Goal: Information Seeking & Learning: Learn about a topic

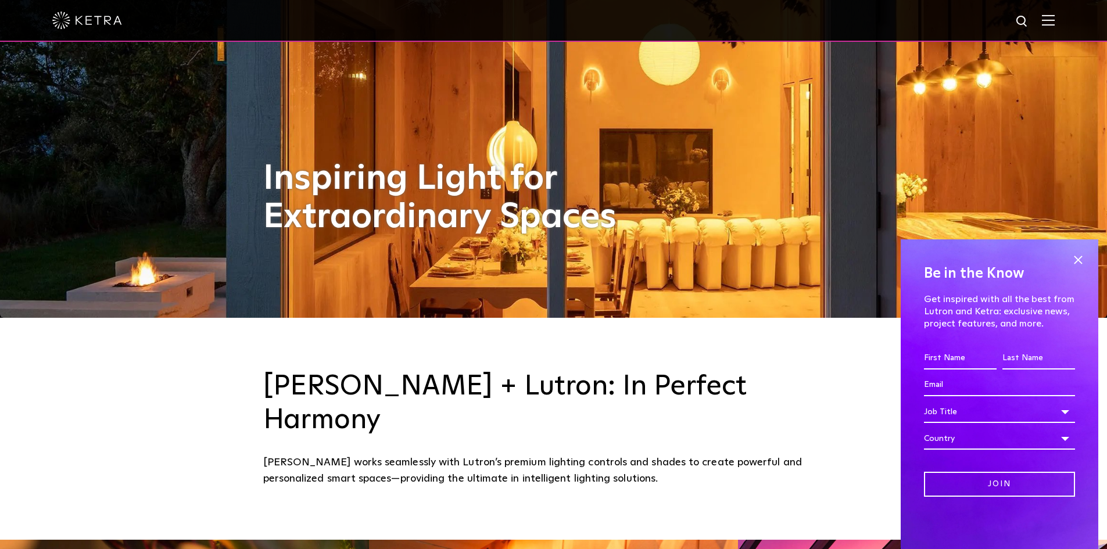
scroll to position [233, 0]
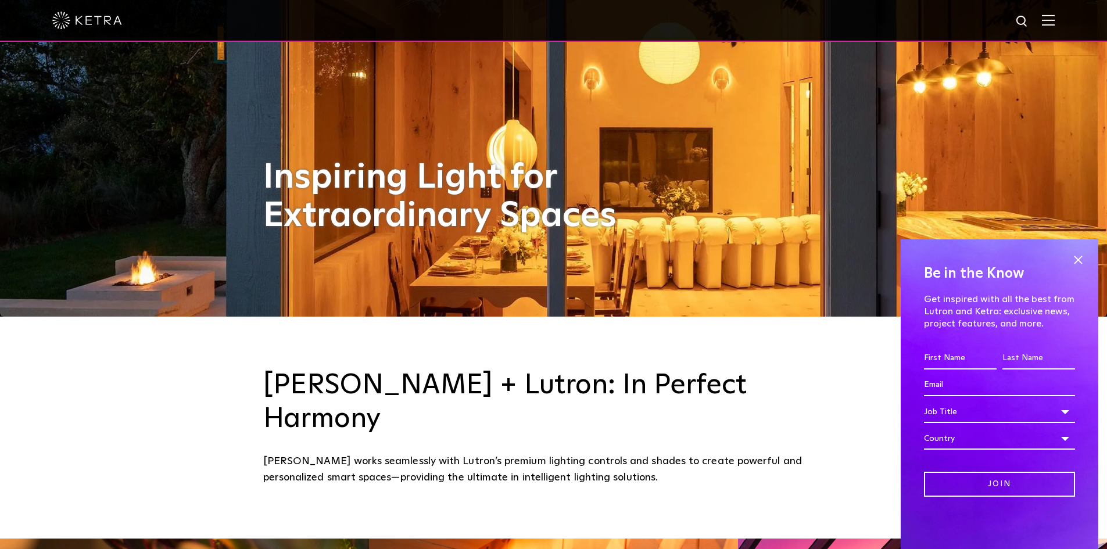
click at [1078, 260] on span at bounding box center [1078, 259] width 17 height 17
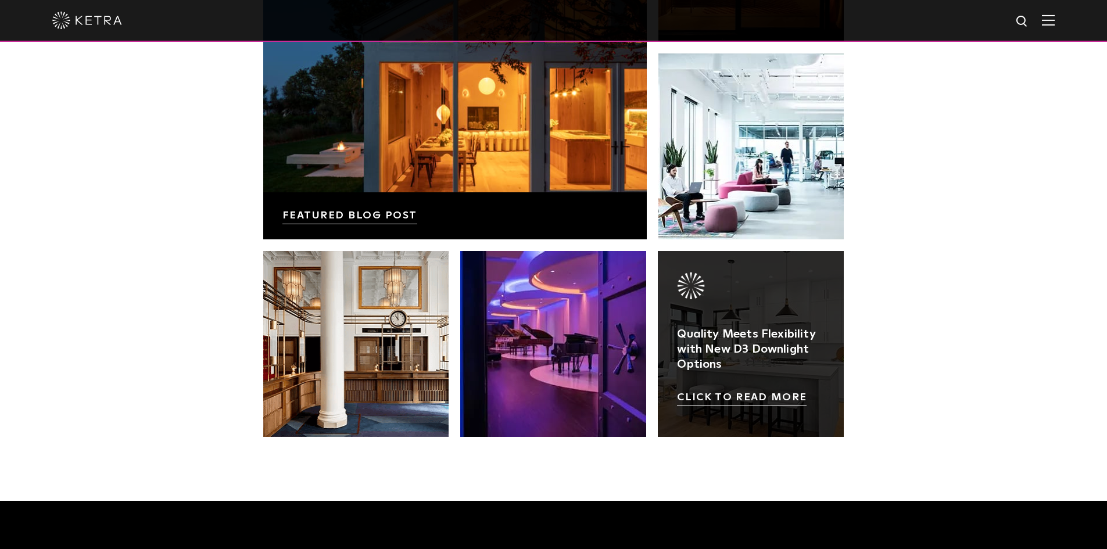
scroll to position [2383, 0]
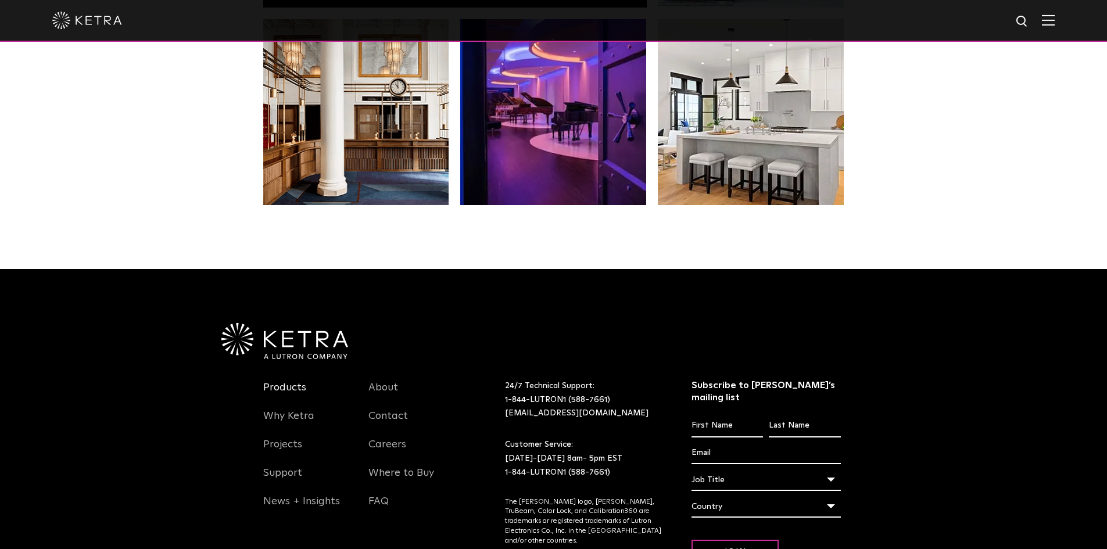
click at [294, 381] on link "Products" at bounding box center [284, 394] width 43 height 27
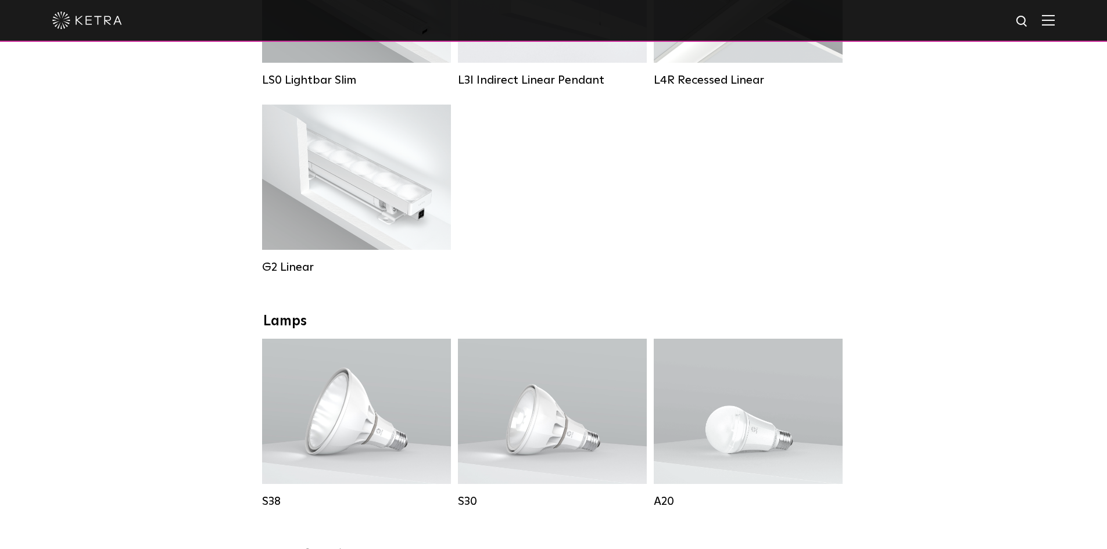
scroll to position [756, 0]
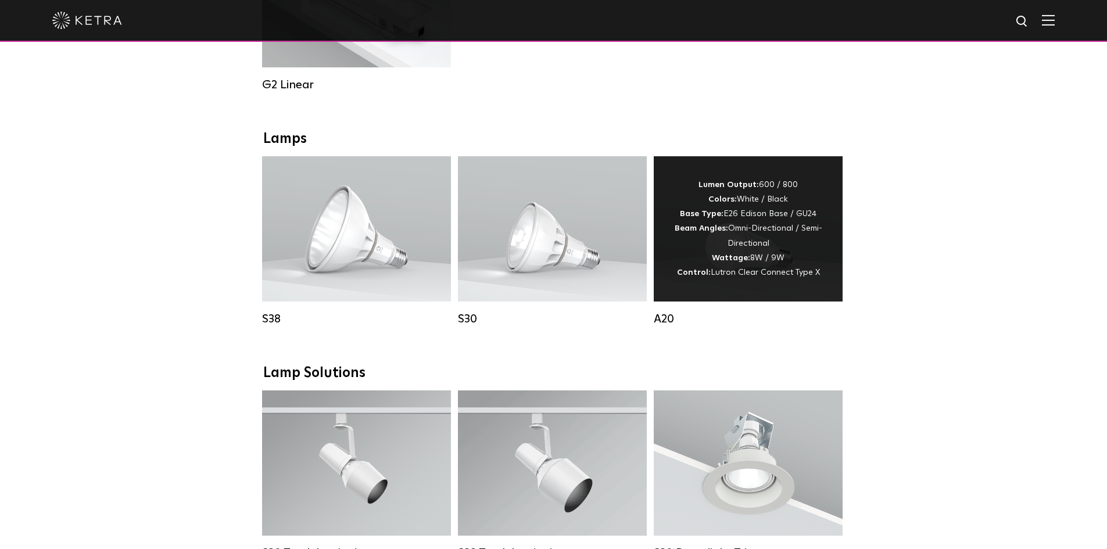
click at [720, 248] on div "Lumen Output: 600 / 800 Colors: White / Black Base Type: E26 Edison Base / GU24…" at bounding box center [748, 229] width 154 height 102
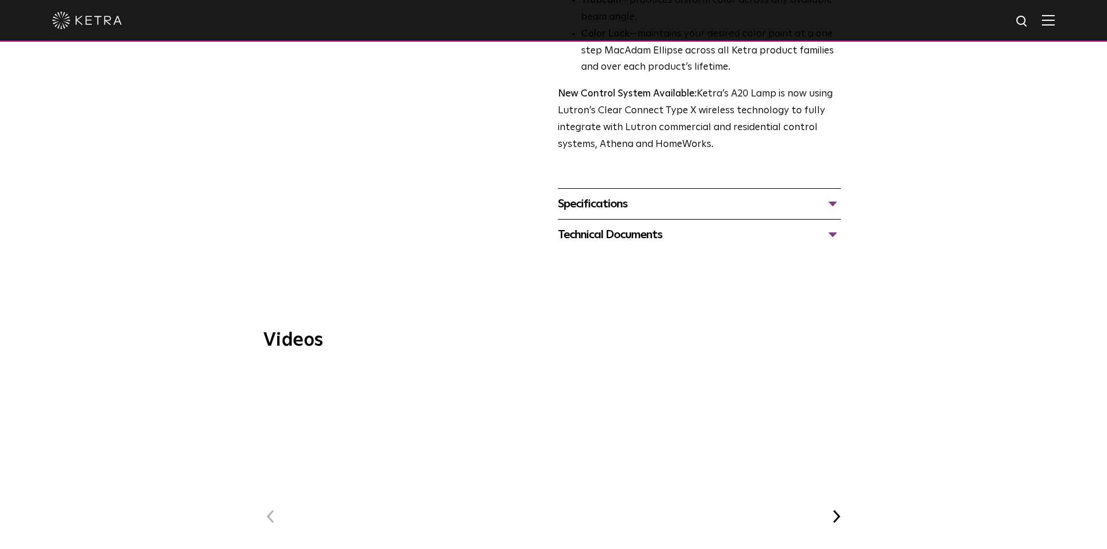
scroll to position [523, 0]
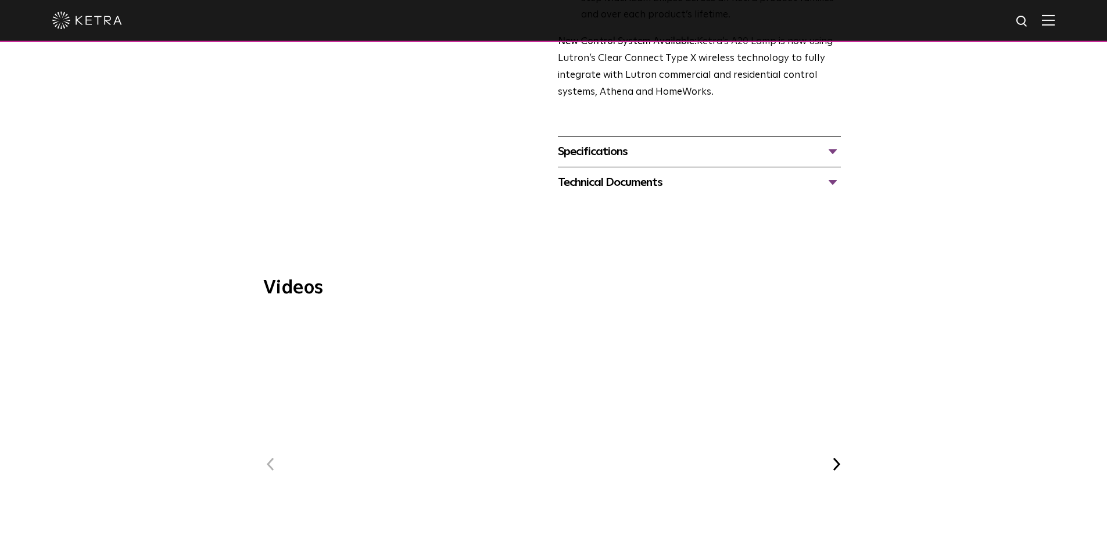
click at [598, 142] on div "Specifications" at bounding box center [699, 151] width 283 height 19
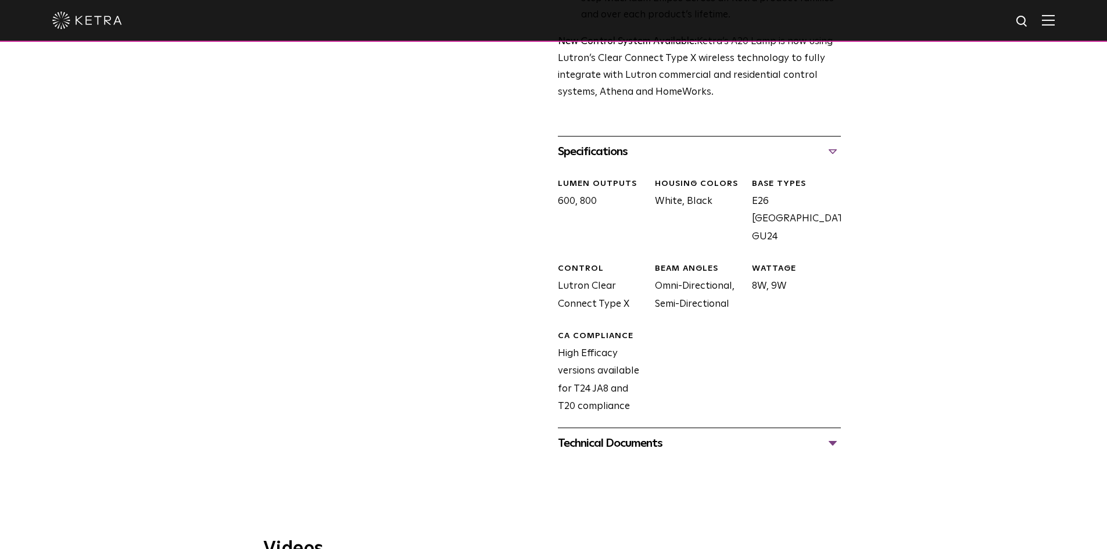
click at [326, 301] on div "A20 Lamp Availability: Commercial & Residential Ketra's A20 lamp is a fully tun…" at bounding box center [553, 10] width 581 height 897
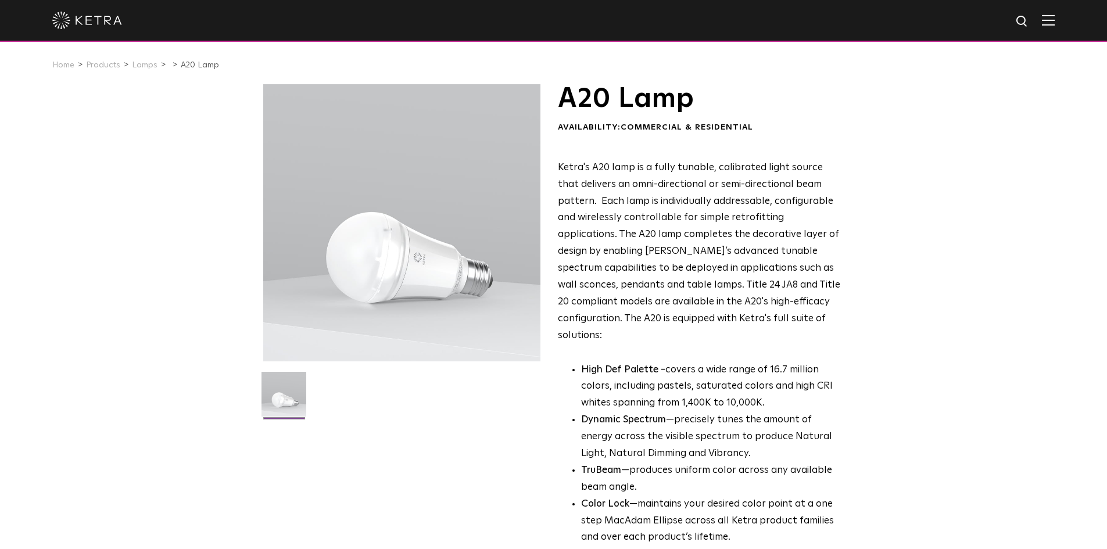
scroll to position [0, 0]
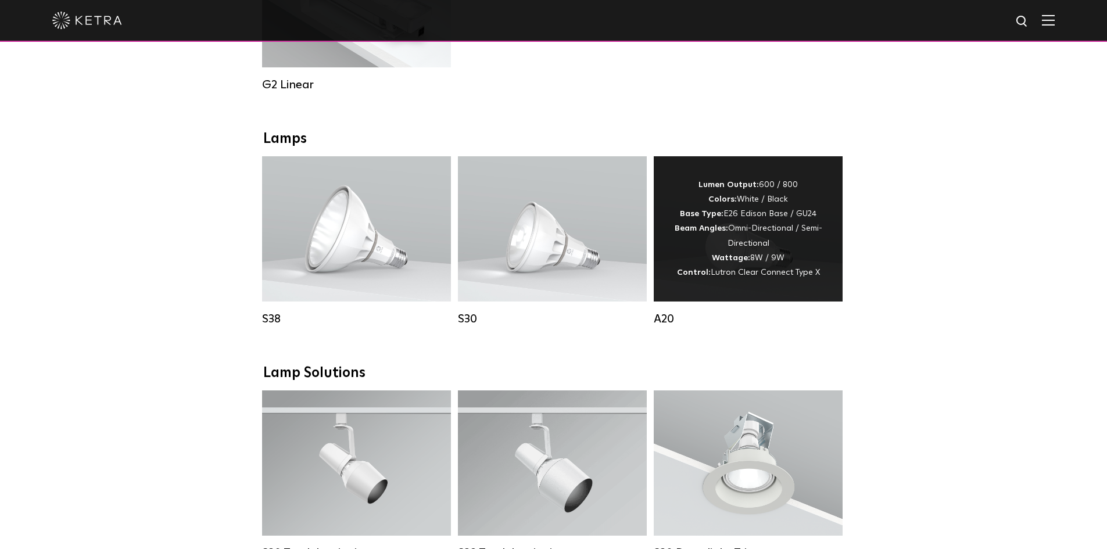
scroll to position [756, 0]
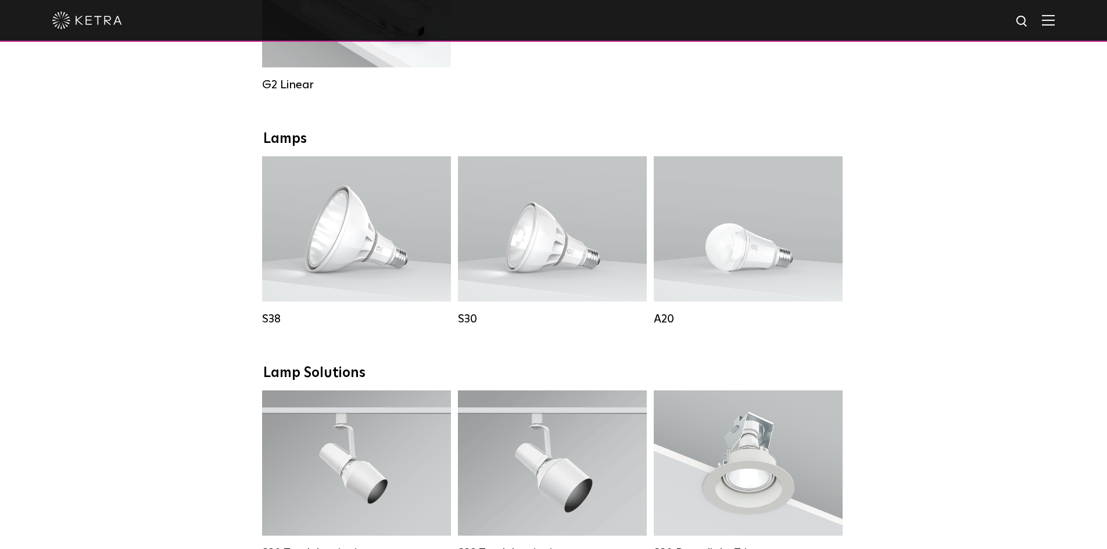
click at [960, 307] on div "Downlights D2 Downlight Family Lumen Output: 1200 Colors: White / Black / Gloss…" at bounding box center [553, 377] width 1107 height 1805
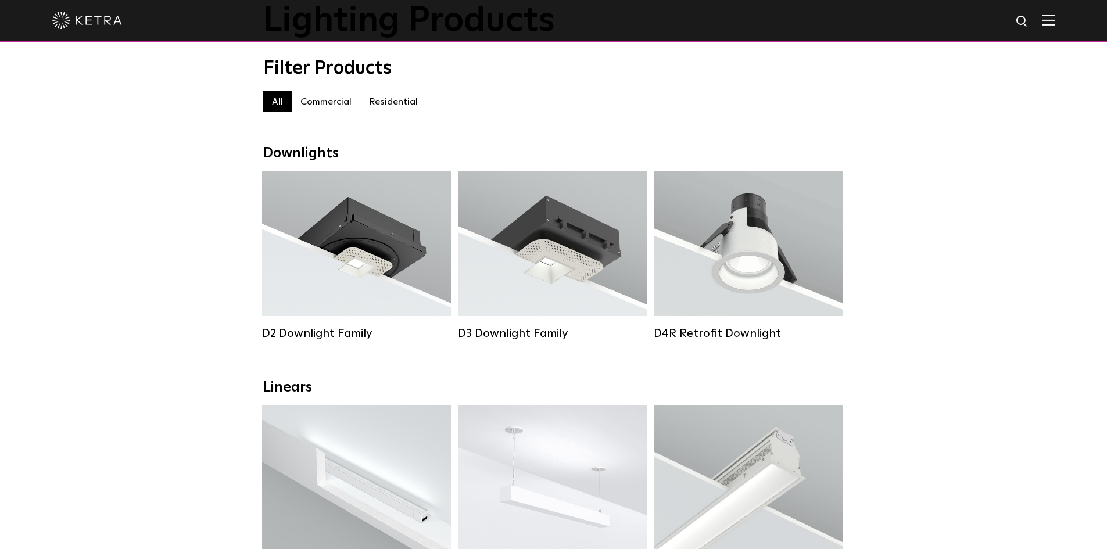
scroll to position [0, 0]
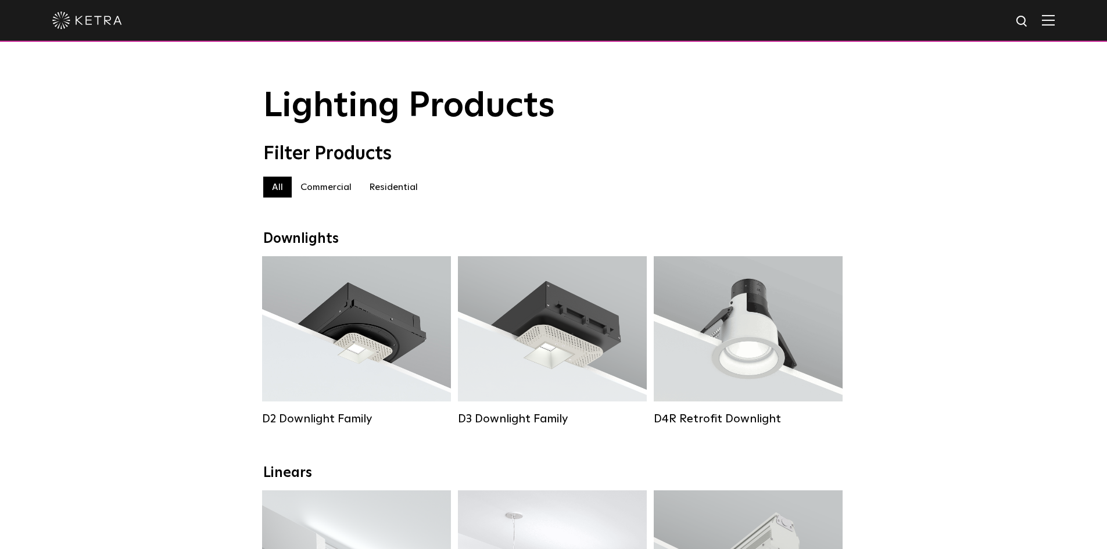
click at [801, 194] on div "All Commercial Residential" at bounding box center [553, 187] width 581 height 21
